Goal: Find specific page/section: Find specific page/section

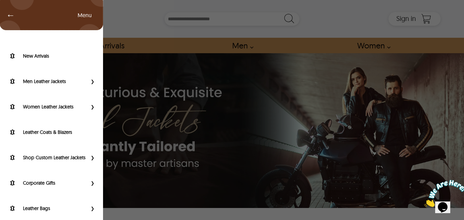
click at [23, 13] on div "← Menu New Arrivals Men Leather Jackets Aviator Leather Jackets Bomber Leather …" at bounding box center [231, 19] width 417 height 38
click at [8, 14] on span "←" at bounding box center [7, 15] width 16 height 7
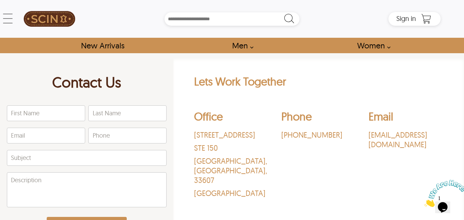
click at [433, 45] on div "New Arrivals Men Men Leather Jackets Aviator Leather Jackets Bomber Leather Jac…" at bounding box center [232, 45] width 464 height 15
